Goal: Communication & Community: Answer question/provide support

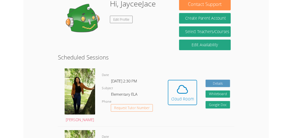
scroll to position [113, 0]
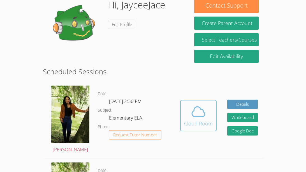
click at [194, 106] on icon at bounding box center [198, 112] width 16 height 16
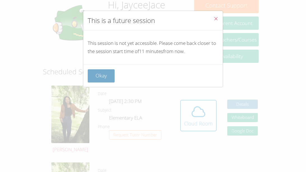
click at [100, 70] on button "Okay" at bounding box center [101, 75] width 27 height 13
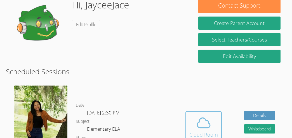
click at [200, 128] on icon at bounding box center [204, 123] width 16 height 16
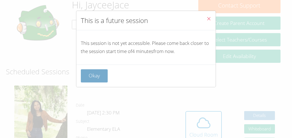
click at [96, 79] on button "Okay" at bounding box center [94, 75] width 27 height 13
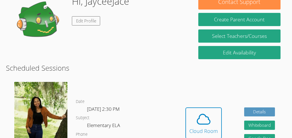
click at [71, 37] on div "Hi, JayceeJace Edit Profile" at bounding box center [99, 22] width 176 height 56
click at [67, 34] on div "Hi, JayceeJace Edit Profile" at bounding box center [99, 22] width 176 height 56
click at [68, 31] on div "Hi, JayceeJace Edit Profile" at bounding box center [99, 22] width 176 height 56
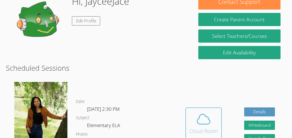
click at [207, 121] on icon at bounding box center [204, 119] width 16 height 16
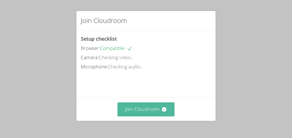
click at [147, 110] on button "Join Cloudroom" at bounding box center [146, 109] width 57 height 14
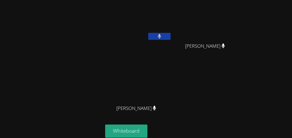
click at [141, 50] on div "JayceeJace Allardo" at bounding box center [138, 32] width 67 height 60
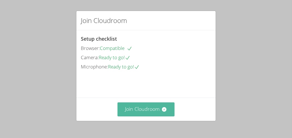
click at [135, 115] on button "Join Cloudroom" at bounding box center [146, 109] width 57 height 14
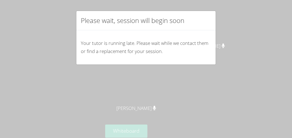
click at [158, 48] on p "Your tutor is running late. Please wait while we contact them or find a replace…" at bounding box center [146, 47] width 130 height 16
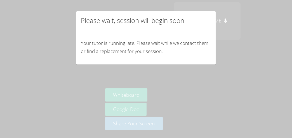
click at [73, 82] on div "Please wait, session will begin soon Your tutor is running late. Please wait wh…" at bounding box center [146, 69] width 292 height 138
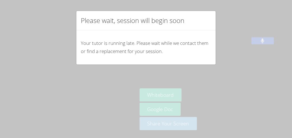
click at [117, 25] on h2 "Please wait, session will begin soon" at bounding box center [133, 20] width 104 height 10
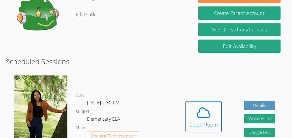
scroll to position [105, 0]
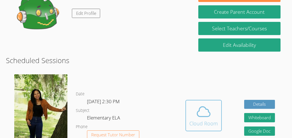
click at [199, 112] on icon at bounding box center [204, 112] width 16 height 16
click at [194, 109] on span at bounding box center [203, 112] width 29 height 16
click at [187, 114] on button "Cloud Room" at bounding box center [204, 115] width 36 height 31
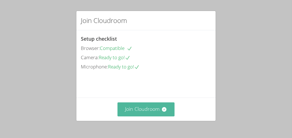
click at [162, 112] on button "Join Cloudroom" at bounding box center [146, 109] width 57 height 14
click at [152, 107] on button "Join Cloudroom" at bounding box center [146, 109] width 57 height 14
click at [143, 104] on button "Join Cloudroom" at bounding box center [146, 109] width 57 height 14
click at [130, 109] on button "Join Cloudroom" at bounding box center [146, 109] width 57 height 14
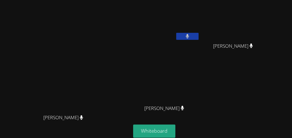
click at [1, 11] on main "[PERSON_NAME] [PERSON_NAME]" at bounding box center [65, 87] width 131 height 174
click at [1, 11] on main "Amanda Paul Amanda Paul" at bounding box center [65, 87] width 131 height 174
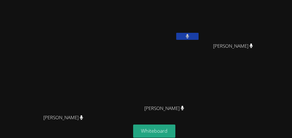
click at [1, 11] on main "Amanda Paul Amanda Paul" at bounding box center [65, 87] width 131 height 174
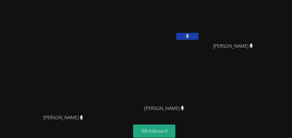
click at [1, 11] on main "Amanda Paul Amanda Paul" at bounding box center [65, 87] width 131 height 174
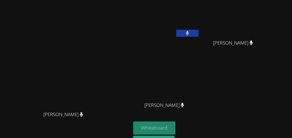
scroll to position [4, 0]
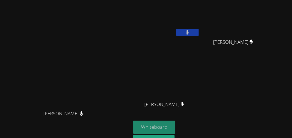
click at [175, 121] on button "Whiteboard" at bounding box center [154, 126] width 42 height 13
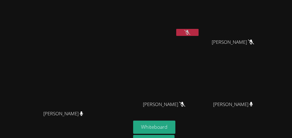
click at [190, 30] on icon at bounding box center [187, 32] width 6 height 5
click at [199, 29] on button at bounding box center [187, 32] width 22 height 7
click at [199, 34] on div at bounding box center [187, 33] width 22 height 8
click at [199, 32] on button at bounding box center [187, 32] width 22 height 7
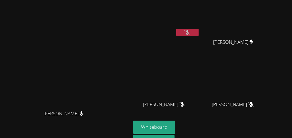
click at [199, 29] on button at bounding box center [187, 32] width 22 height 7
click at [190, 31] on icon at bounding box center [187, 32] width 6 height 5
click at [189, 31] on icon at bounding box center [188, 32] width 4 height 5
click at [199, 32] on button at bounding box center [187, 32] width 22 height 7
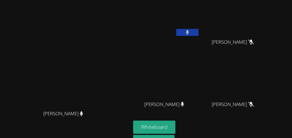
click at [199, 32] on button at bounding box center [187, 32] width 22 height 7
click at [190, 31] on icon at bounding box center [187, 32] width 6 height 5
click at [199, 31] on button at bounding box center [187, 32] width 22 height 7
click at [190, 31] on icon at bounding box center [187, 32] width 6 height 5
click at [189, 31] on icon at bounding box center [188, 32] width 4 height 5
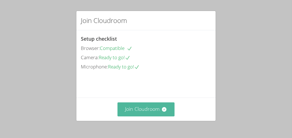
click at [125, 113] on button "Join Cloudroom" at bounding box center [146, 109] width 57 height 14
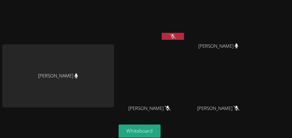
click at [171, 36] on icon at bounding box center [173, 36] width 6 height 5
click at [171, 36] on icon at bounding box center [172, 36] width 3 height 5
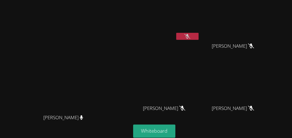
click at [199, 36] on button at bounding box center [187, 36] width 22 height 7
click at [199, 33] on button at bounding box center [187, 36] width 22 height 7
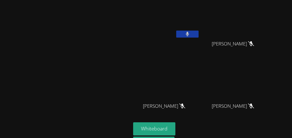
click at [200, 29] on video at bounding box center [166, 18] width 67 height 37
click at [199, 31] on button at bounding box center [187, 34] width 22 height 7
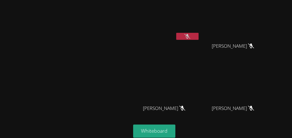
click at [190, 34] on icon at bounding box center [187, 36] width 6 height 5
click at [199, 37] on button at bounding box center [187, 36] width 22 height 7
click at [190, 35] on icon at bounding box center [187, 36] width 6 height 5
click at [199, 33] on button at bounding box center [187, 36] width 22 height 7
click at [190, 34] on icon at bounding box center [187, 36] width 6 height 5
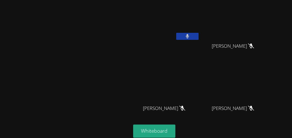
click at [199, 36] on button at bounding box center [187, 36] width 22 height 7
click at [190, 35] on icon at bounding box center [187, 36] width 6 height 5
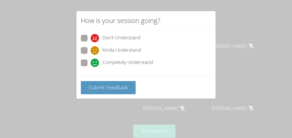
click at [91, 67] on span at bounding box center [91, 67] width 0 height 0
click at [91, 63] on input "Completely Understand" at bounding box center [93, 61] width 5 height 5
radio input "true"
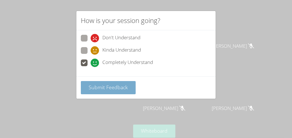
click at [96, 90] on span "Submit Feedback" at bounding box center [108, 87] width 39 height 7
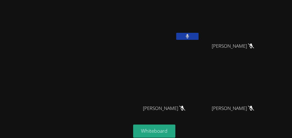
click at [48, 100] on video at bounding box center [66, 75] width 84 height 71
click at [199, 37] on button at bounding box center [187, 36] width 22 height 7
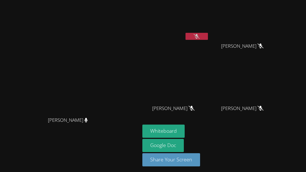
click at [199, 36] on icon at bounding box center [196, 36] width 6 height 5
